Goal: Task Accomplishment & Management: Use online tool/utility

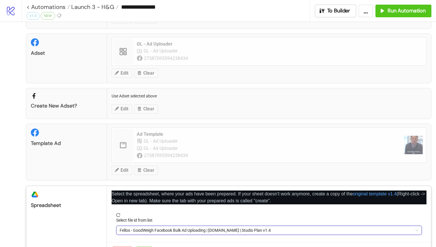
scroll to position [59, 0]
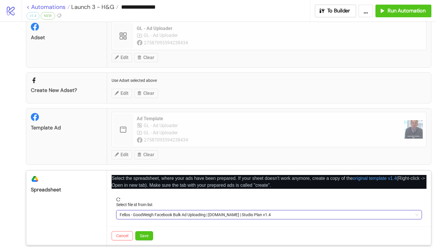
click at [29, 5] on link "< Automations" at bounding box center [48, 7] width 43 height 6
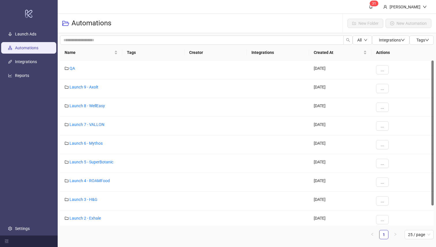
click at [30, 55] on ul "Launch Ads Automations Integrations Reports Settings" at bounding box center [29, 131] width 58 height 208
click at [30, 60] on link "Integrations" at bounding box center [26, 62] width 22 height 5
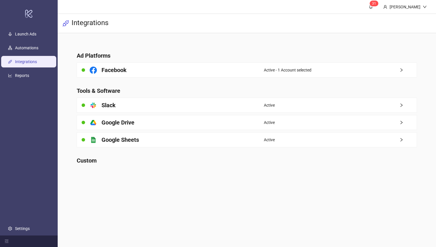
click at [183, 78] on main "Ad Platforms Facebook Active - 1 Account selected Tools & Software platform/sla…" at bounding box center [247, 105] width 350 height 144
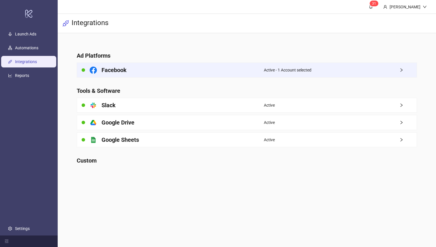
click at [197, 67] on div "Facebook" at bounding box center [170, 70] width 187 height 14
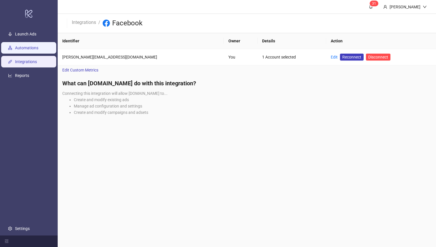
click at [30, 50] on link "Automations" at bounding box center [26, 48] width 23 height 5
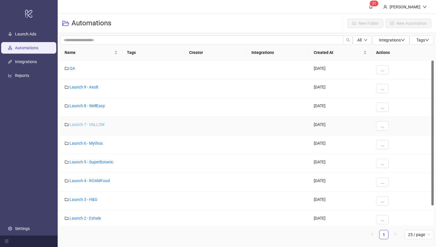
scroll to position [23, 0]
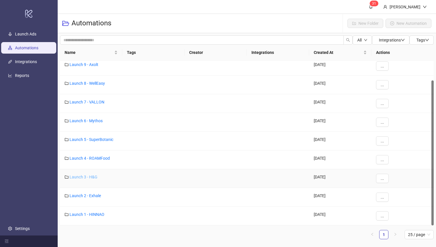
click at [92, 177] on link "Launch 3 - H&G" at bounding box center [84, 177] width 28 height 5
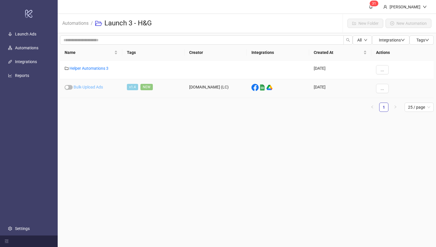
click at [95, 87] on link "Bulk-Upload Ads" at bounding box center [88, 87] width 29 height 5
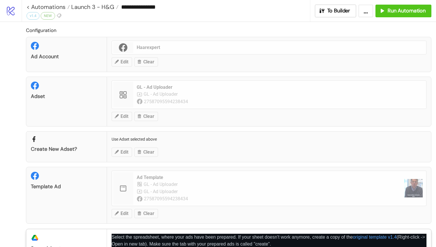
click at [124, 61] on div "**********" at bounding box center [218, 123] width 436 height 247
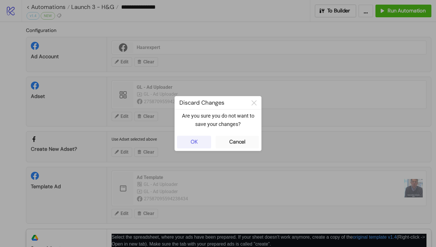
click at [202, 142] on button "OK" at bounding box center [194, 142] width 34 height 13
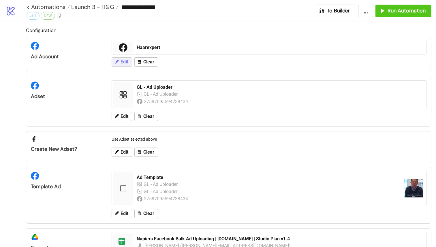
click at [116, 60] on icon at bounding box center [116, 61] width 5 height 5
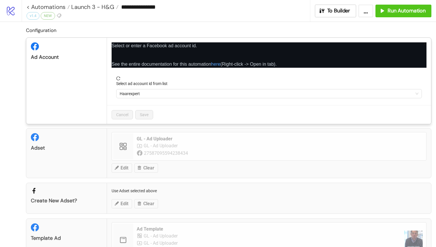
click at [164, 95] on span "Haarexpert" at bounding box center [269, 93] width 299 height 9
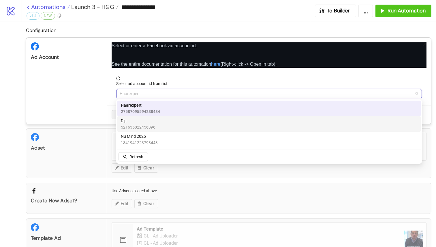
click at [29, 7] on link "< Automations" at bounding box center [48, 7] width 43 height 6
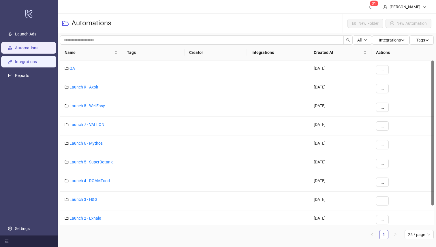
click at [23, 61] on link "Integrations" at bounding box center [26, 62] width 22 height 5
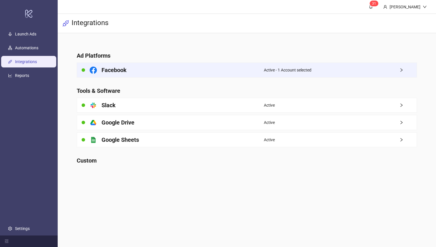
click at [172, 75] on div "Facebook" at bounding box center [170, 70] width 187 height 14
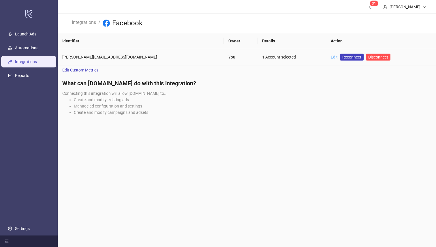
click at [331, 56] on link "Edit" at bounding box center [334, 57] width 7 height 5
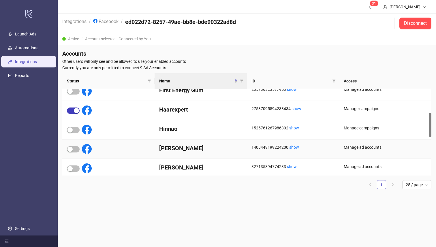
scroll to position [114, 0]
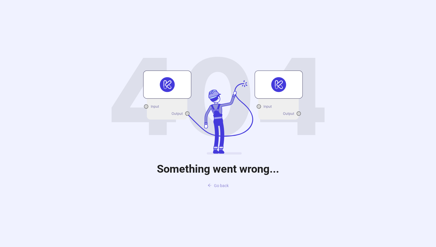
click at [225, 185] on span "Go back" at bounding box center [221, 186] width 15 height 5
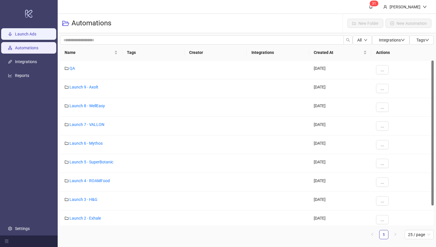
click at [25, 36] on link "Launch Ads" at bounding box center [25, 34] width 21 height 5
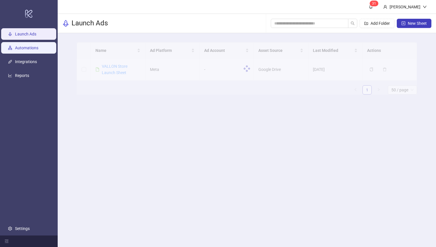
click at [23, 51] on link "Automations" at bounding box center [26, 48] width 23 height 5
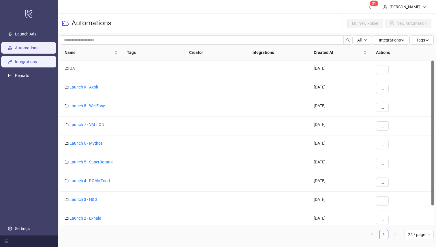
click at [24, 61] on link "Integrations" at bounding box center [26, 62] width 22 height 5
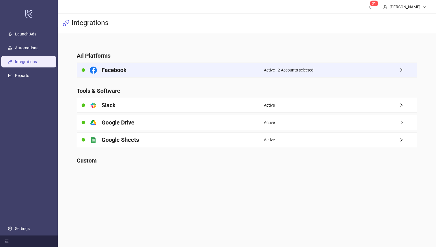
click at [115, 72] on h4 "Facebook" at bounding box center [114, 70] width 25 height 8
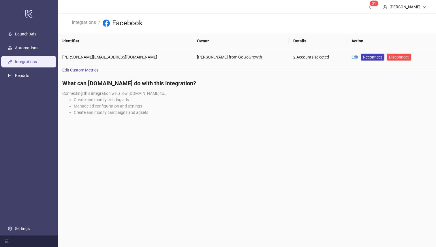
click at [294, 60] on div "2 Accounts selected" at bounding box center [318, 57] width 49 height 6
click at [352, 58] on link "Edit" at bounding box center [355, 57] width 7 height 5
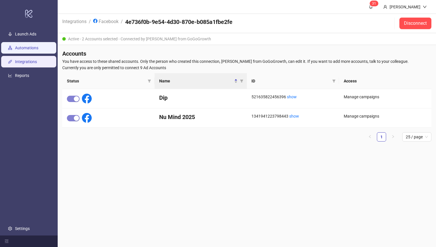
click at [27, 46] on link "Automations" at bounding box center [26, 48] width 23 height 5
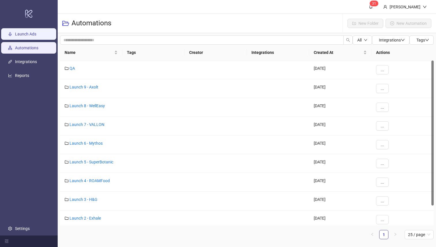
click at [34, 34] on link "Launch Ads" at bounding box center [25, 34] width 21 height 5
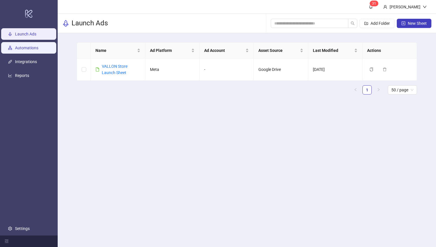
click at [30, 46] on link "Automations" at bounding box center [26, 48] width 23 height 5
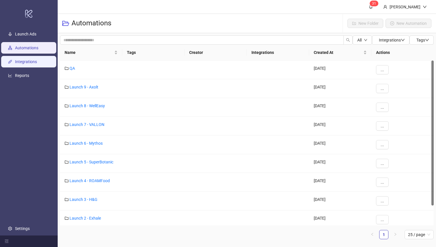
click at [29, 60] on link "Integrations" at bounding box center [26, 62] width 22 height 5
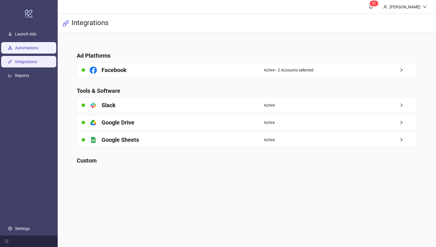
click at [27, 48] on link "Automations" at bounding box center [26, 48] width 23 height 5
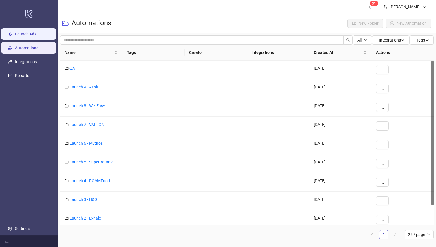
click at [34, 36] on link "Launch Ads" at bounding box center [25, 34] width 21 height 5
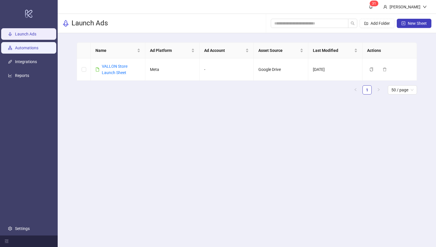
click at [32, 46] on link "Automations" at bounding box center [26, 48] width 23 height 5
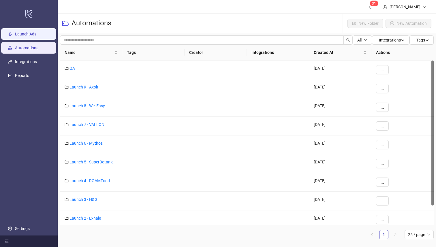
click at [33, 36] on link "Launch Ads" at bounding box center [25, 34] width 21 height 5
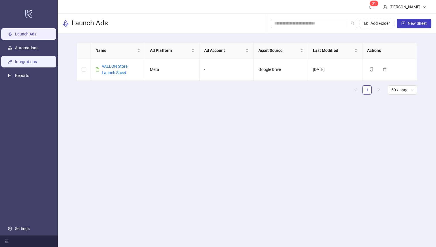
click at [31, 61] on link "Integrations" at bounding box center [26, 62] width 22 height 5
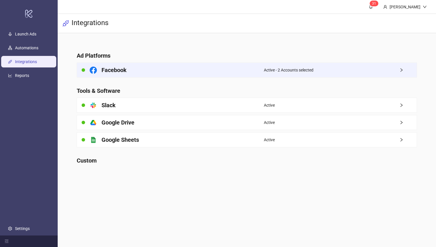
click at [326, 75] on div "Active - 2 Accounts selected" at bounding box center [340, 70] width 153 height 14
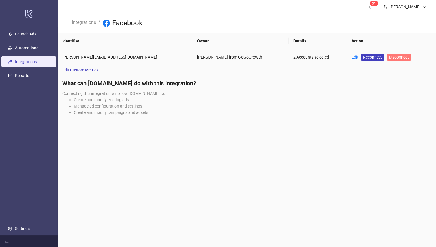
click at [389, 58] on span "Disconnect" at bounding box center [399, 57] width 20 height 5
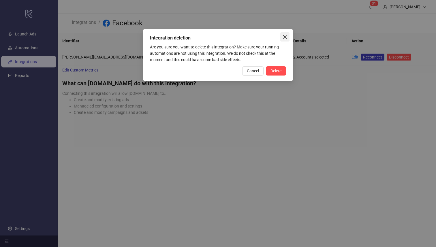
click at [285, 40] on button "Close" at bounding box center [285, 36] width 9 height 9
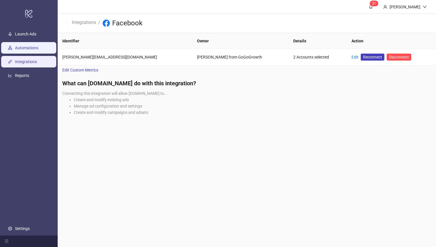
click at [33, 46] on link "Automations" at bounding box center [26, 48] width 23 height 5
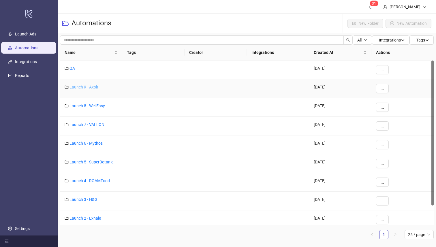
click at [85, 85] on link "Launch 9 - Axolt" at bounding box center [84, 87] width 29 height 5
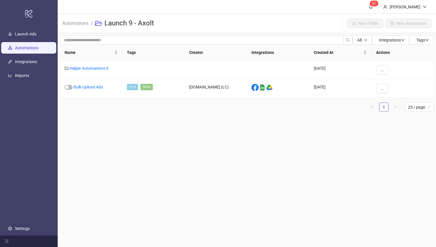
click at [33, 50] on link "Automations" at bounding box center [26, 48] width 23 height 5
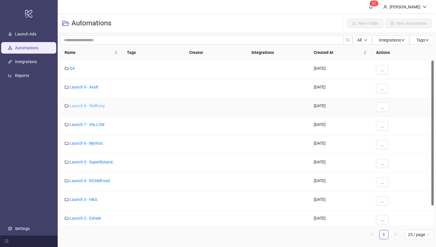
click at [78, 106] on link "Launch 8 - WellEasy" at bounding box center [88, 106] width 36 height 5
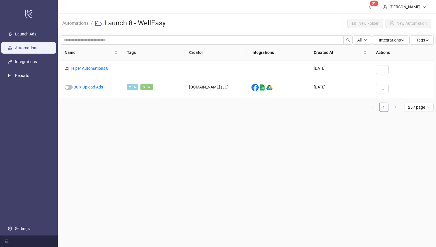
click at [38, 46] on link "Automations" at bounding box center [26, 48] width 23 height 5
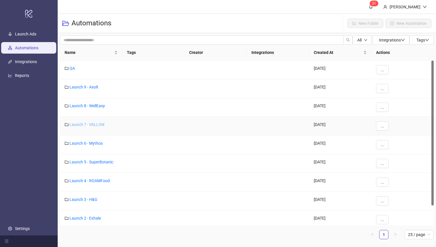
click at [83, 124] on link "Launch 7 - VALLON" at bounding box center [87, 124] width 35 height 5
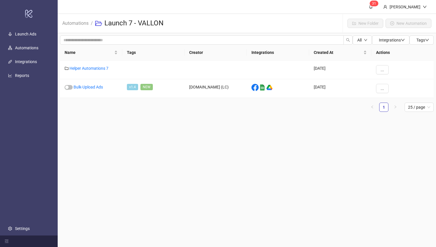
click at [36, 54] on ul "Launch Ads Automations Integrations Reports Settings" at bounding box center [29, 131] width 58 height 208
click at [38, 49] on link "Automations" at bounding box center [26, 48] width 23 height 5
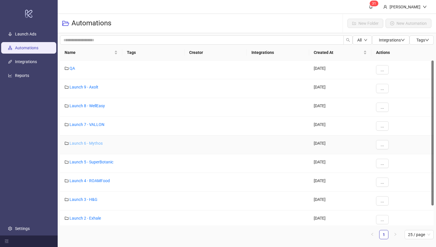
click at [80, 143] on link "Launch 6 - Mythos" at bounding box center [86, 143] width 33 height 5
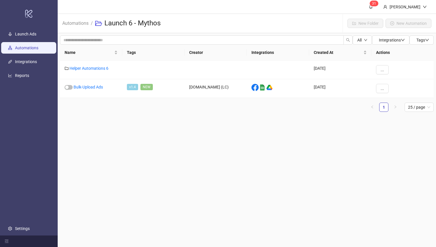
click at [38, 51] on link "Automations" at bounding box center [26, 48] width 23 height 5
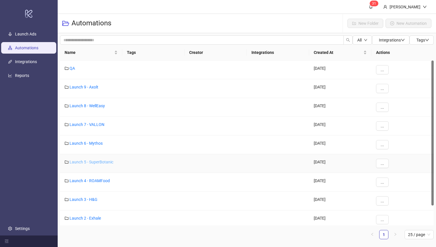
click at [84, 162] on link "Launch 5 - SuperBotanic" at bounding box center [92, 162] width 44 height 5
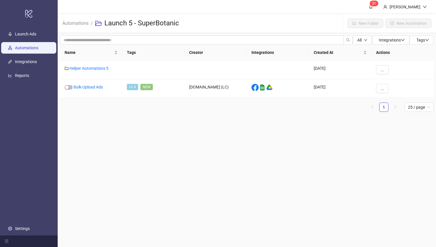
click at [38, 50] on link "Automations" at bounding box center [26, 48] width 23 height 5
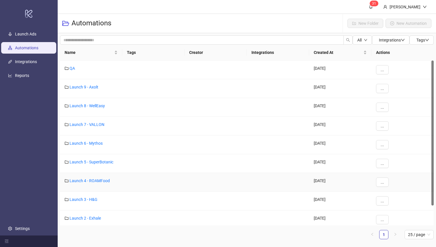
click at [88, 177] on div "Launch 4 - ROAMFood" at bounding box center [91, 182] width 62 height 19
click at [88, 181] on link "Launch 4 - ROAMFood" at bounding box center [90, 181] width 40 height 5
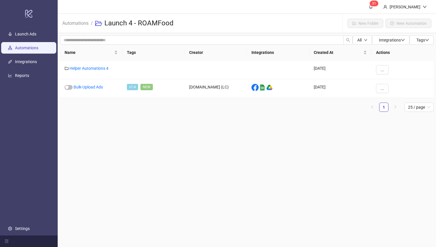
click at [38, 49] on link "Automations" at bounding box center [26, 48] width 23 height 5
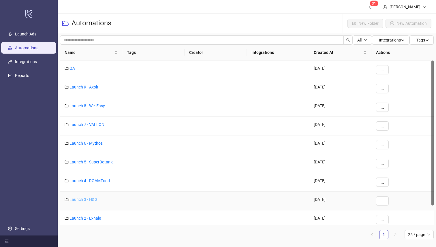
click at [94, 199] on link "Launch 3 - H&G" at bounding box center [84, 199] width 28 height 5
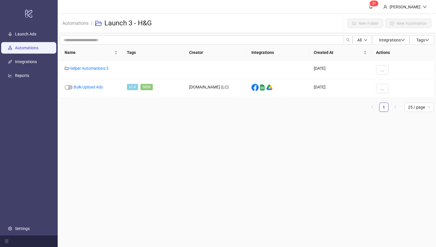
click at [24, 46] on link "Automations" at bounding box center [26, 48] width 23 height 5
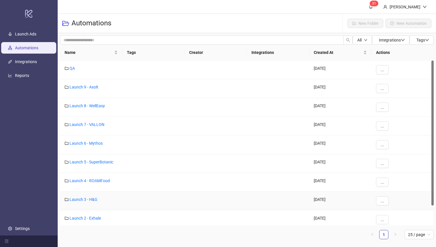
scroll to position [23, 0]
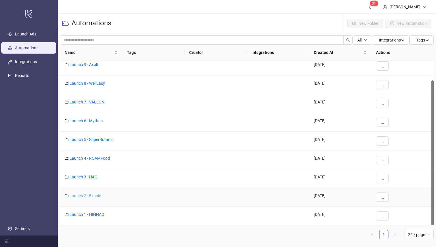
click at [89, 195] on link "Launch 2 - Exhale" at bounding box center [85, 196] width 31 height 5
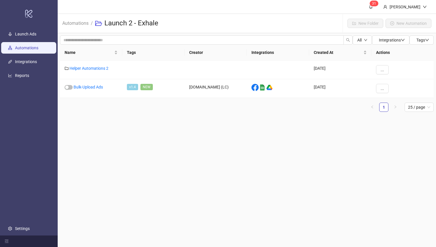
click at [38, 46] on link "Automations" at bounding box center [26, 48] width 23 height 5
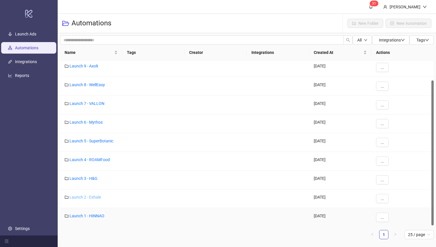
scroll to position [23, 0]
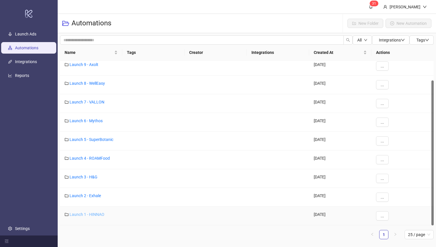
click at [94, 212] on link "Launch 1 - HINNAO" at bounding box center [87, 214] width 35 height 5
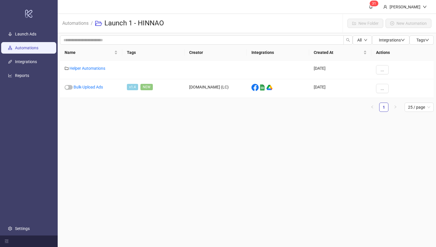
click at [38, 46] on link "Automations" at bounding box center [26, 48] width 23 height 5
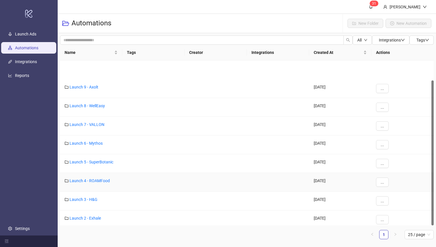
scroll to position [23, 0]
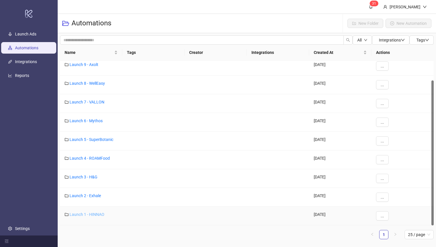
click at [98, 213] on link "Launch 1 - HINNAO" at bounding box center [87, 214] width 35 height 5
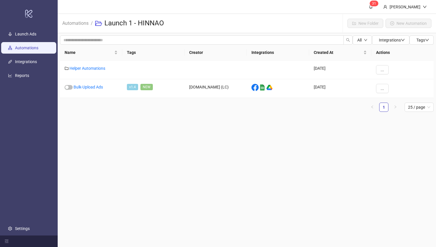
click at [27, 46] on link "Automations" at bounding box center [26, 48] width 23 height 5
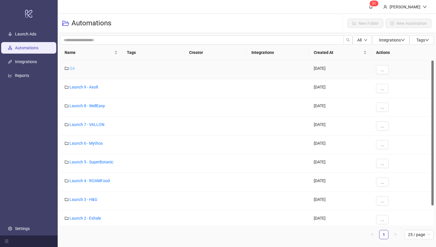
click at [74, 68] on link "QA" at bounding box center [72, 68] width 5 height 5
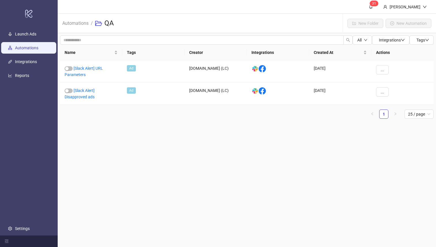
click at [23, 49] on link "Automations" at bounding box center [26, 48] width 23 height 5
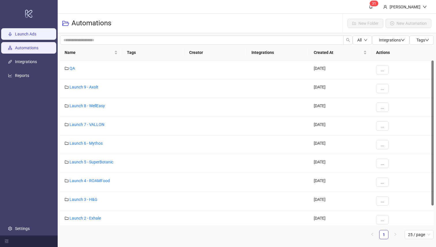
click at [24, 32] on link "Launch Ads" at bounding box center [25, 34] width 21 height 5
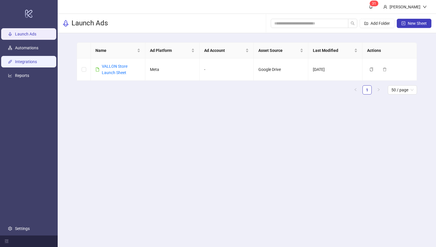
click at [21, 61] on link "Integrations" at bounding box center [26, 62] width 22 height 5
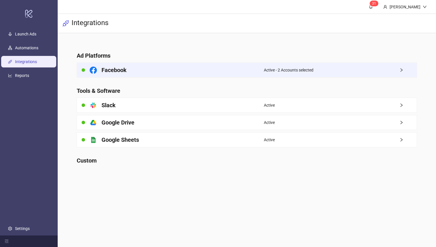
click at [320, 70] on div "Active - 2 Accounts selected" at bounding box center [340, 70] width 153 height 14
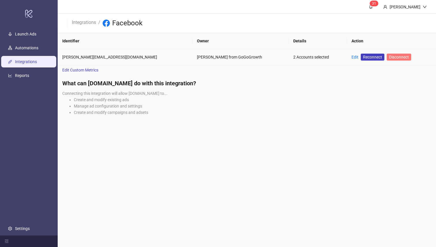
click at [389, 57] on span "Disconnect" at bounding box center [399, 57] width 20 height 5
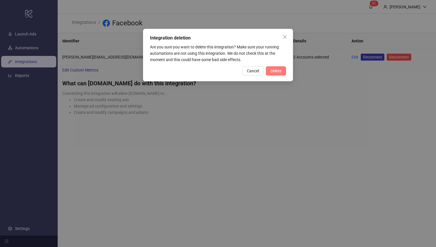
click at [278, 72] on span "Delete" at bounding box center [276, 71] width 11 height 5
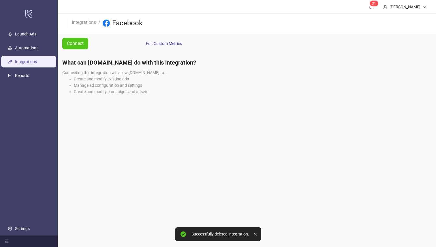
click at [59, 42] on div "Connect" at bounding box center [98, 43] width 81 height 21
click at [72, 42] on span "Connect" at bounding box center [75, 43] width 17 height 7
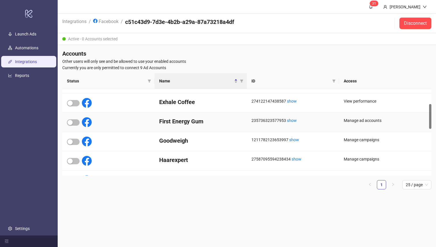
scroll to position [62, 0]
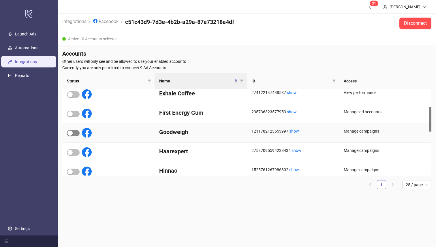
click at [72, 131] on div "button" at bounding box center [70, 133] width 5 height 5
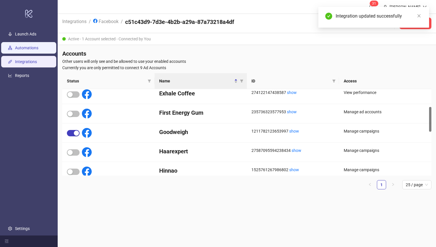
click at [36, 51] on link "Automations" at bounding box center [26, 48] width 23 height 5
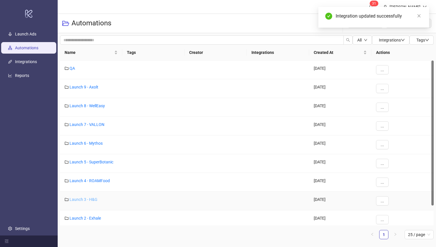
click at [89, 200] on link "Launch 3 - H&G" at bounding box center [84, 199] width 28 height 5
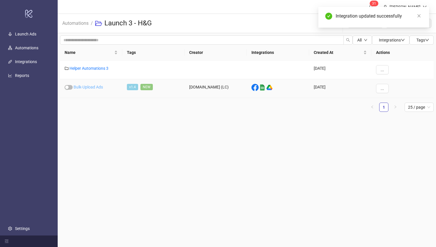
click at [90, 85] on link "Bulk-Upload Ads" at bounding box center [88, 87] width 29 height 5
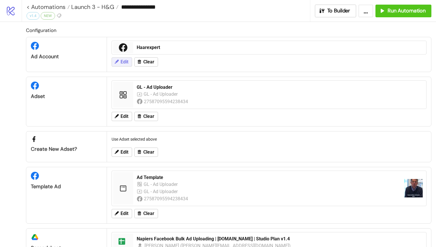
click at [124, 61] on span "Edit" at bounding box center [125, 61] width 8 height 5
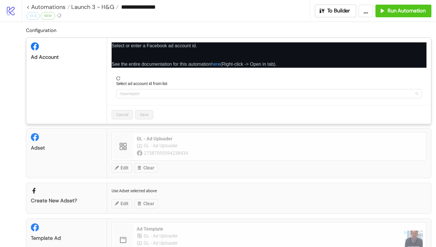
click at [164, 94] on span "Haarexpert" at bounding box center [269, 93] width 299 height 9
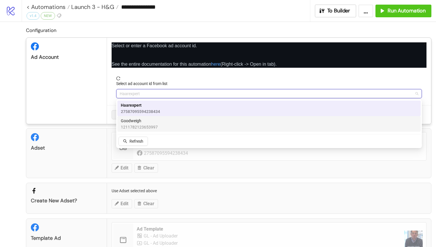
click at [155, 124] on span "1211782123653997" at bounding box center [139, 127] width 37 height 6
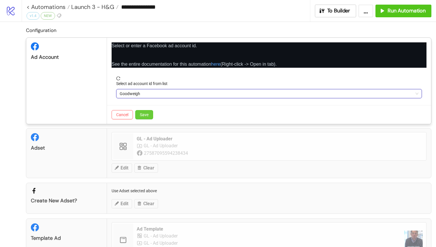
click at [141, 113] on span "Save" at bounding box center [144, 115] width 9 height 5
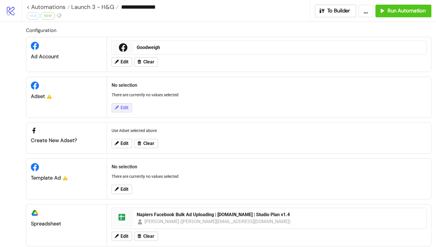
click at [131, 107] on button "Edit" at bounding box center [122, 107] width 20 height 9
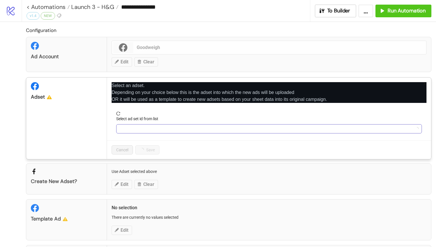
click at [141, 131] on input "Select ad set id from list" at bounding box center [267, 129] width 294 height 9
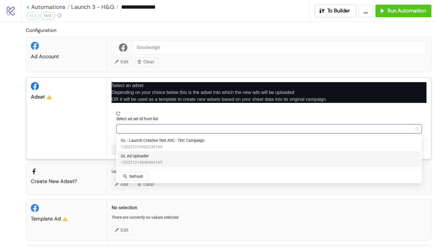
click at [134, 161] on span "120231213640460165" at bounding box center [142, 162] width 42 height 6
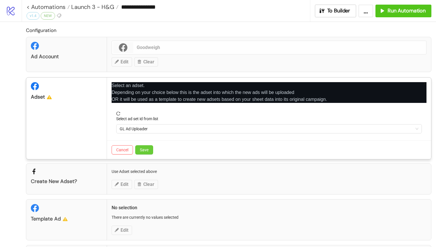
click at [143, 151] on span "Save" at bounding box center [144, 150] width 9 height 5
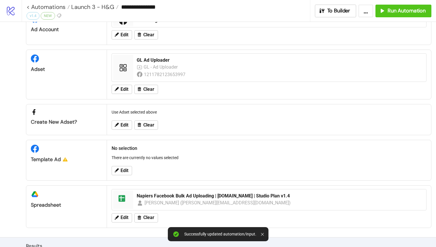
scroll to position [36, 0]
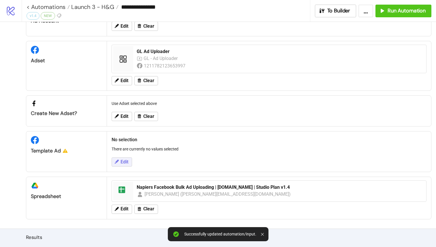
click at [125, 164] on span "Edit" at bounding box center [125, 162] width 8 height 5
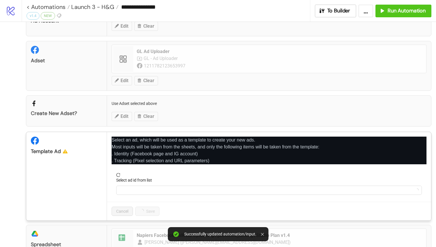
click at [167, 201] on form "Select ad id from list" at bounding box center [269, 187] width 315 height 29
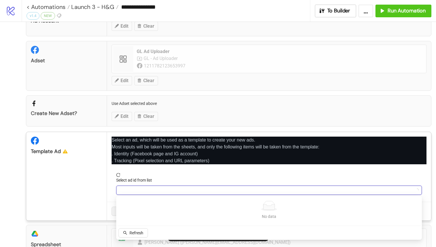
click at [175, 195] on input "Select ad id from list" at bounding box center [267, 190] width 294 height 9
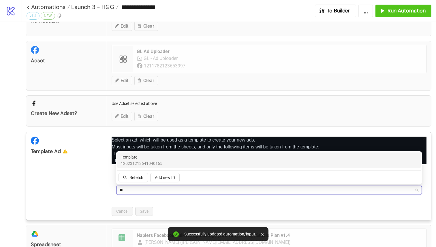
type input "***"
click at [183, 158] on div "Template 120231213641040165" at bounding box center [269, 160] width 297 height 13
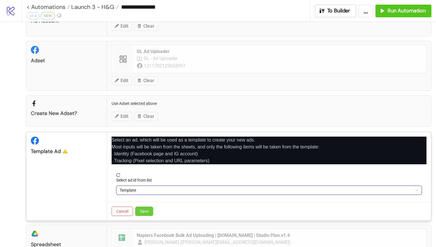
click at [145, 213] on span "Save" at bounding box center [144, 211] width 9 height 5
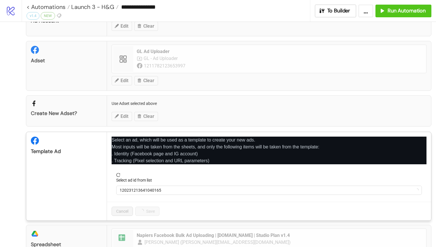
scroll to position [87, 0]
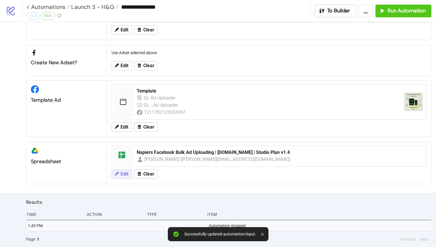
click at [124, 176] on span "Edit" at bounding box center [125, 174] width 8 height 5
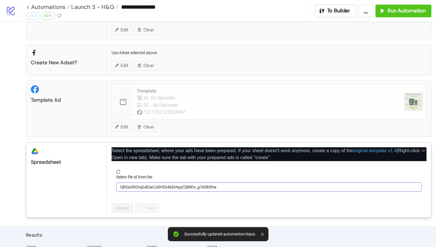
click at [152, 185] on span "1jRiQof0OtqGdUwCz0HS346DIApyl7jWlOv_g7e083hw" at bounding box center [269, 187] width 299 height 9
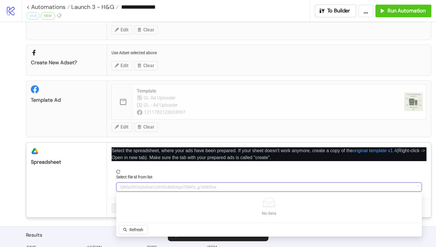
type input "*"
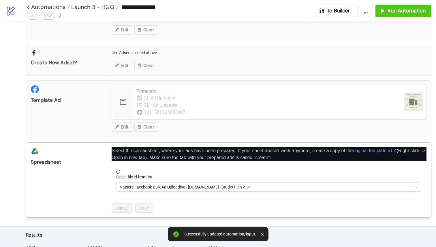
click at [152, 185] on span "Napiers Facebook Bulk Ad Uploading | [DOMAIN_NAME] | Studio Plan v1.4" at bounding box center [269, 187] width 299 height 9
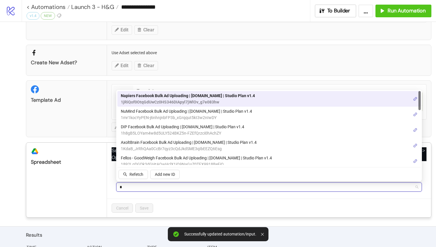
type input "**"
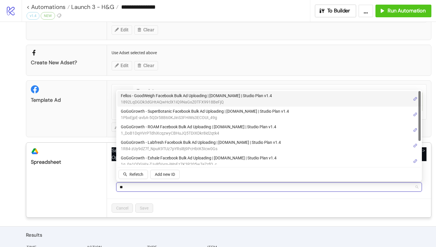
click at [211, 98] on span "Fellos - GoodWeigh Facebook Bulk Ad Uploading | [DOMAIN_NAME] | Studio Plan v1.4" at bounding box center [196, 96] width 151 height 6
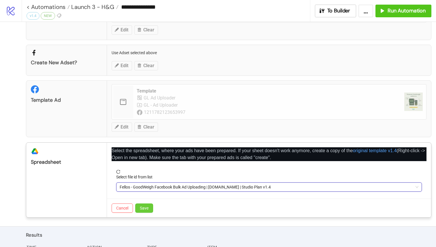
click at [147, 210] on span "Save" at bounding box center [144, 208] width 9 height 5
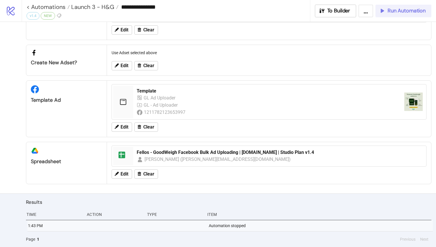
click at [401, 10] on span "Run Automation" at bounding box center [407, 11] width 38 height 7
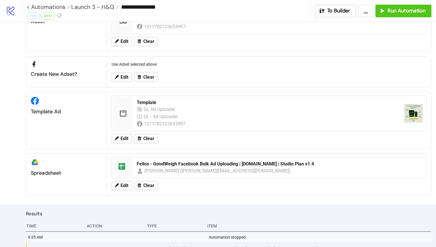
scroll to position [143, 0]
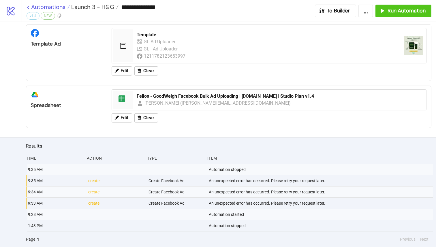
click at [29, 7] on link "< Automations" at bounding box center [48, 7] width 43 height 6
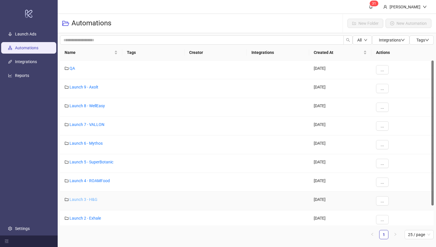
click at [89, 198] on link "Launch 3 - H&G" at bounding box center [84, 199] width 28 height 5
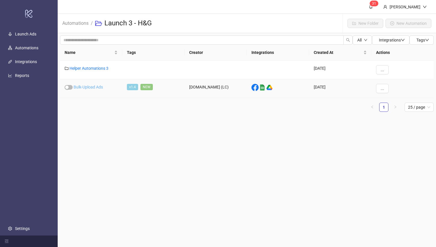
click at [94, 85] on link "Bulk-Upload Ads" at bounding box center [88, 87] width 29 height 5
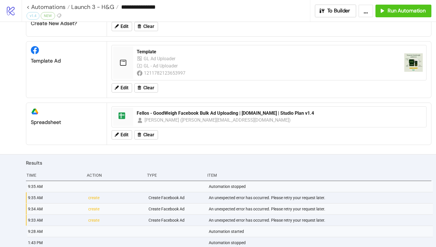
scroll to position [143, 0]
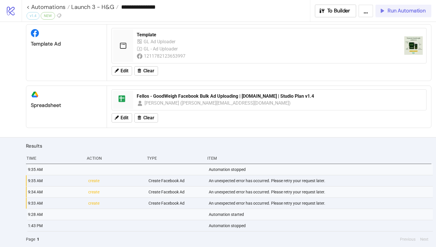
click at [393, 8] on span "Run Automation" at bounding box center [407, 11] width 38 height 7
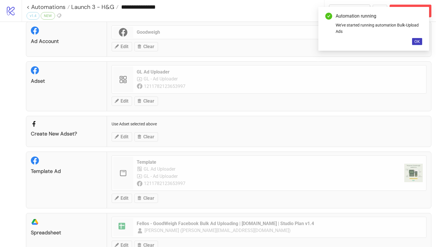
scroll to position [0, 0]
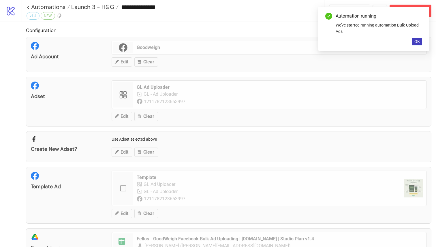
click at [419, 38] on div "Automation running We've started running automation Bulk-Upload Ads OK" at bounding box center [374, 29] width 111 height 44
click at [418, 40] on span "OK" at bounding box center [417, 41] width 5 height 5
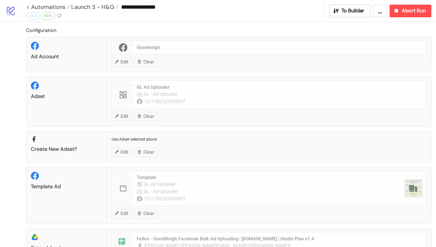
scroll to position [154, 0]
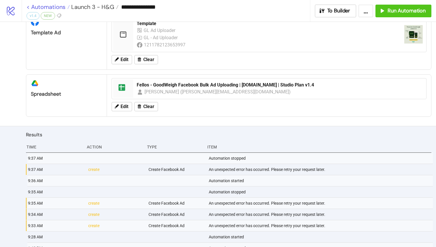
click at [29, 7] on link "< Automations" at bounding box center [48, 7] width 43 height 6
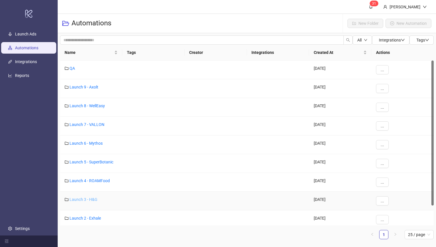
click at [88, 200] on link "Launch 3 - H&G" at bounding box center [84, 199] width 28 height 5
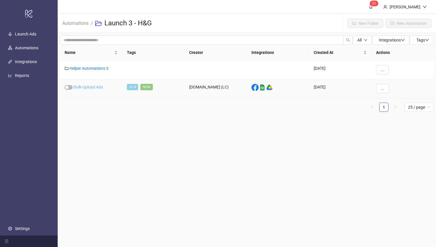
click at [83, 87] on link "Bulk-Upload Ads" at bounding box center [88, 87] width 29 height 5
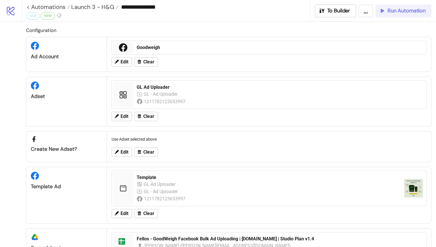
click at [404, 10] on span "Run Automation" at bounding box center [407, 11] width 38 height 7
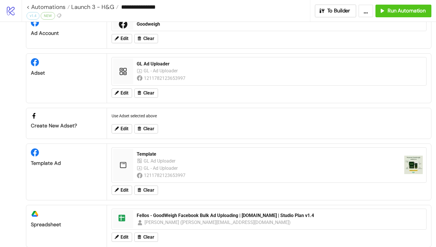
scroll to position [8, 0]
